Goal: Entertainment & Leisure: Consume media (video, audio)

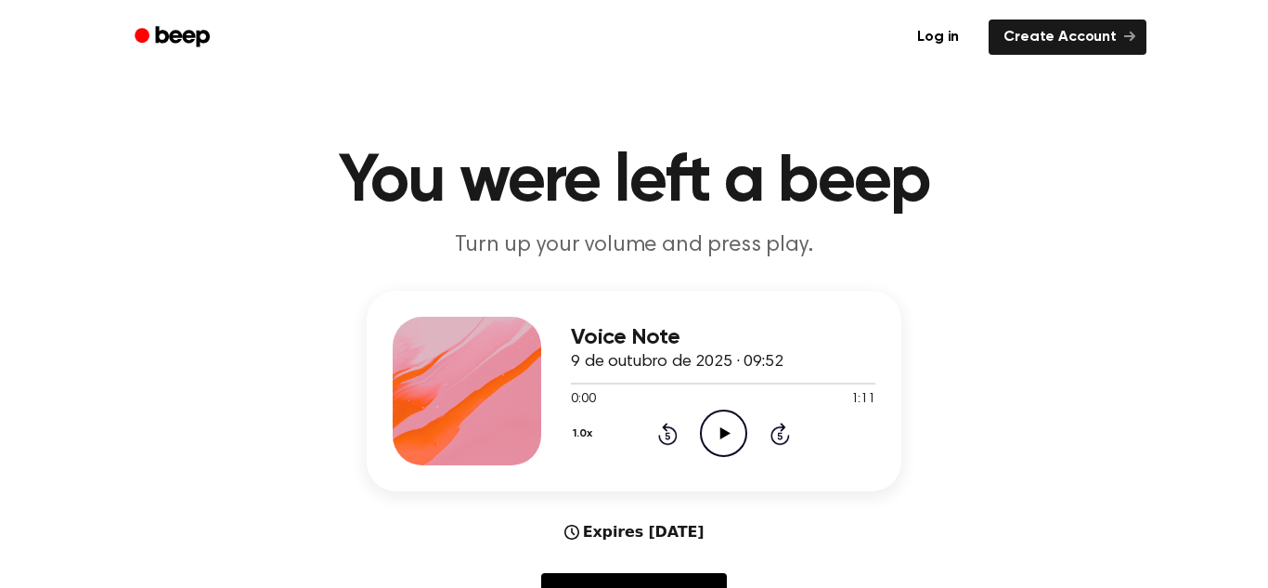
click at [732, 444] on icon "Play Audio" at bounding box center [723, 432] width 47 height 47
click at [732, 444] on icon "Pause Audio" at bounding box center [723, 432] width 47 height 47
click at [728, 436] on icon "Play Audio" at bounding box center [723, 432] width 47 height 47
click at [728, 436] on icon "Pause Audio" at bounding box center [723, 432] width 47 height 47
click at [712, 426] on icon "Play Audio" at bounding box center [723, 432] width 47 height 47
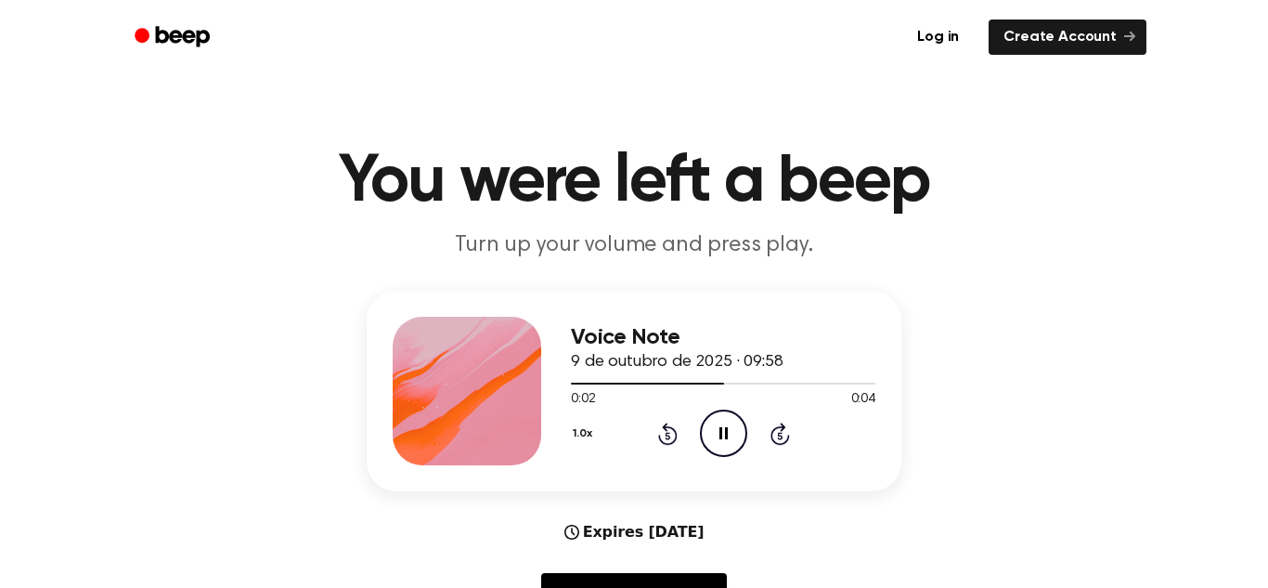
click at [712, 426] on icon "Pause Audio" at bounding box center [723, 432] width 47 height 47
click at [727, 439] on icon "Play Audio" at bounding box center [723, 432] width 47 height 47
click at [727, 439] on icon "Pause Audio" at bounding box center [723, 432] width 47 height 47
click at [719, 445] on icon "Play Audio" at bounding box center [723, 432] width 47 height 47
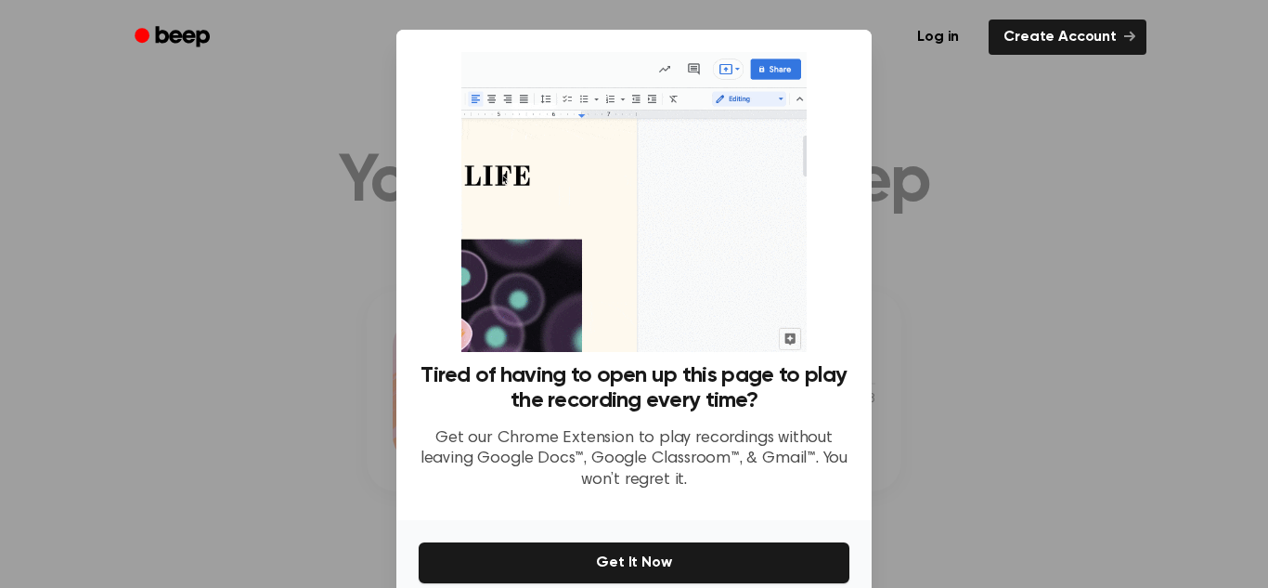
scroll to position [88, 0]
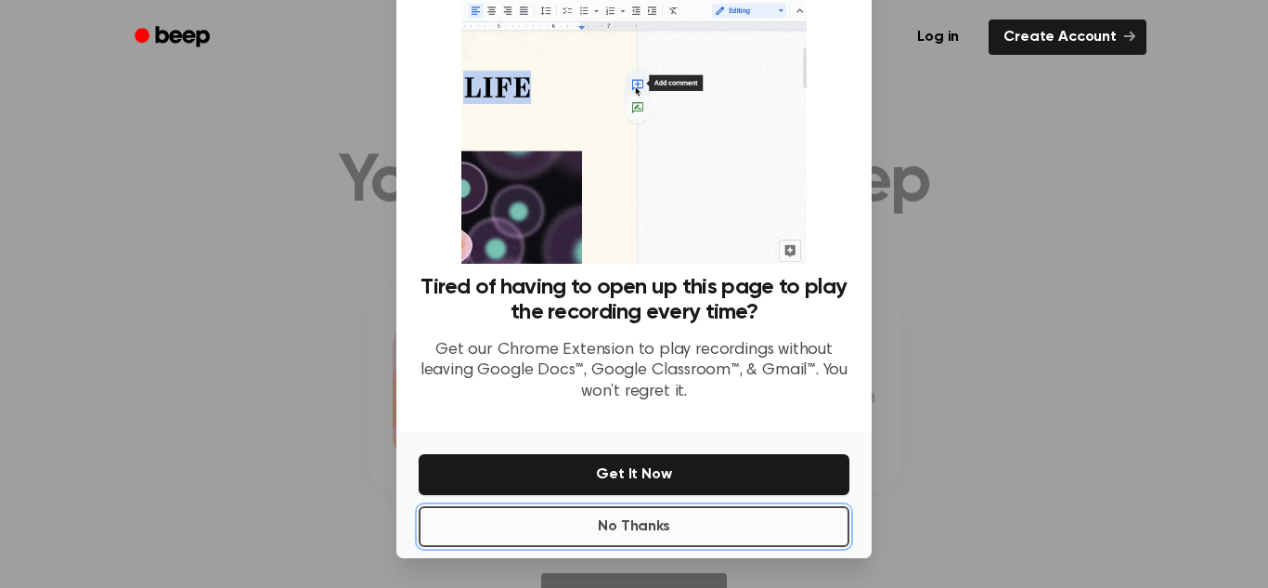
click at [696, 532] on button "No Thanks" at bounding box center [634, 526] width 431 height 41
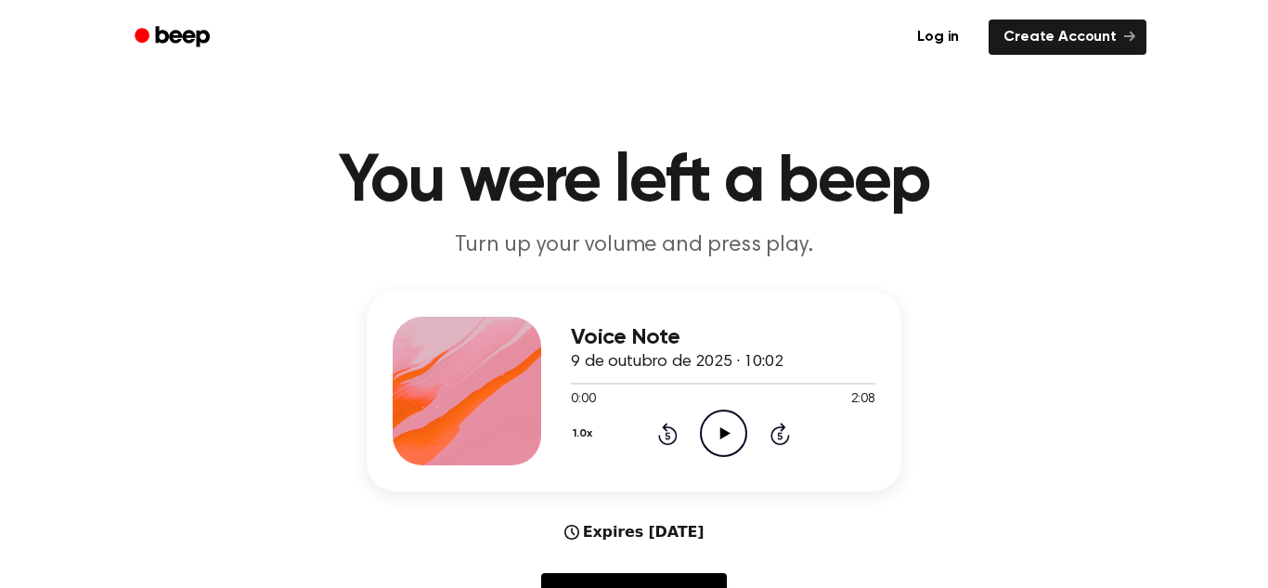
click at [725, 419] on icon "Play Audio" at bounding box center [723, 432] width 47 height 47
